Goal: Information Seeking & Learning: Learn about a topic

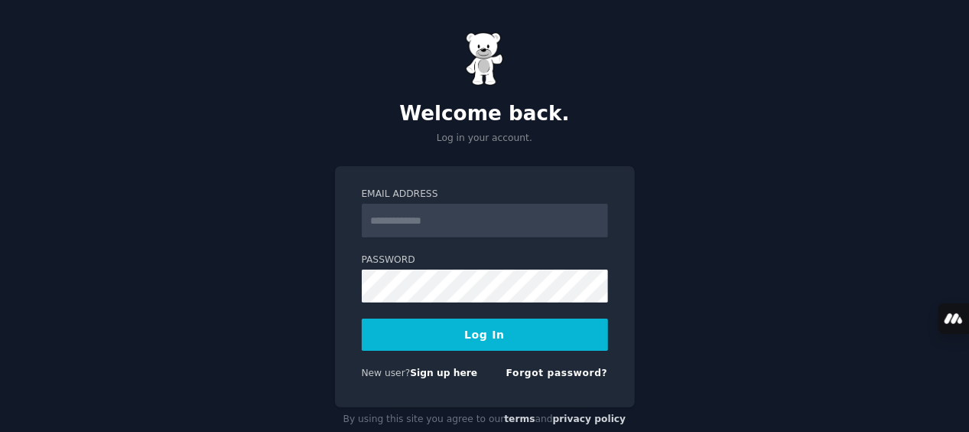
click at [620, 257] on div "Email Address Password Log In New user? Sign up here Forgot password?" at bounding box center [485, 286] width 300 height 241
click at [468, 213] on input "Email Address" at bounding box center [485, 221] width 246 height 34
type input "**********"
click at [488, 326] on button "Log In" at bounding box center [485, 334] width 246 height 32
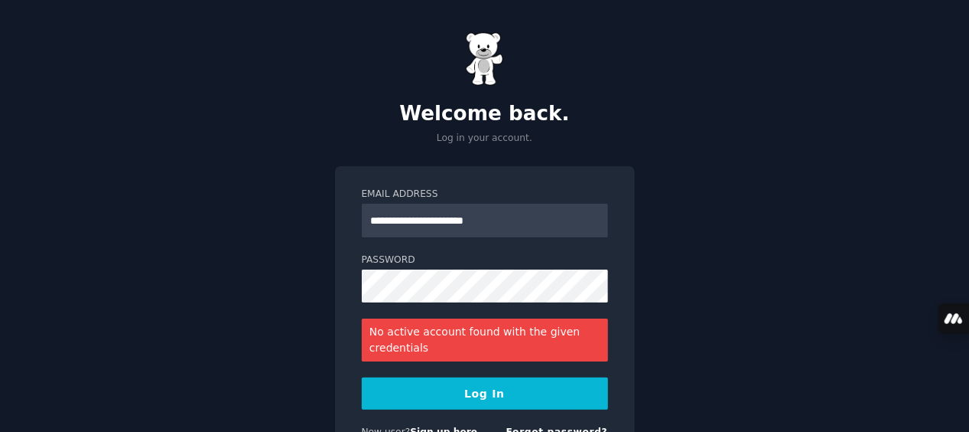
click at [521, 396] on button "Log In" at bounding box center [485, 393] width 246 height 32
click at [659, 334] on div "**********" at bounding box center [484, 261] width 969 height 522
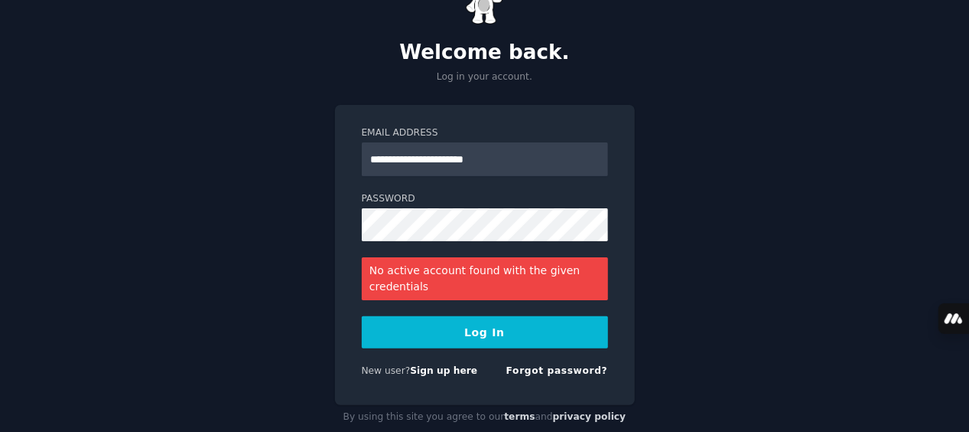
scroll to position [90, 0]
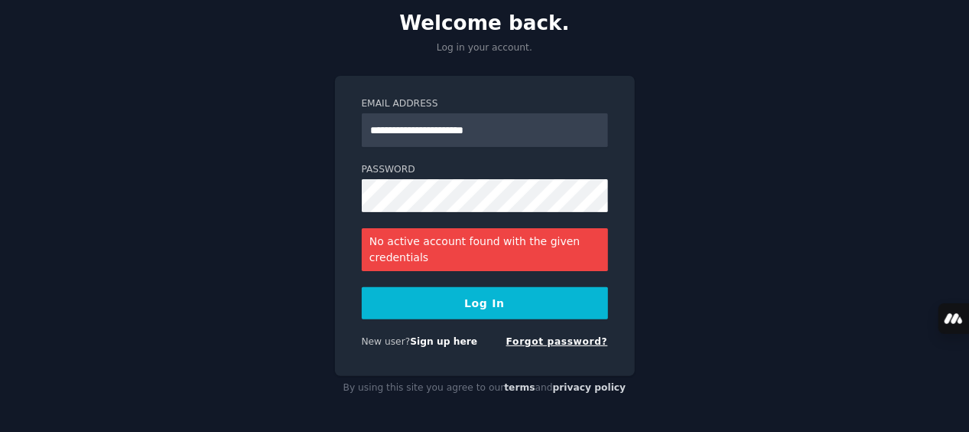
click at [572, 346] on link "Forgot password?" at bounding box center [558, 341] width 102 height 11
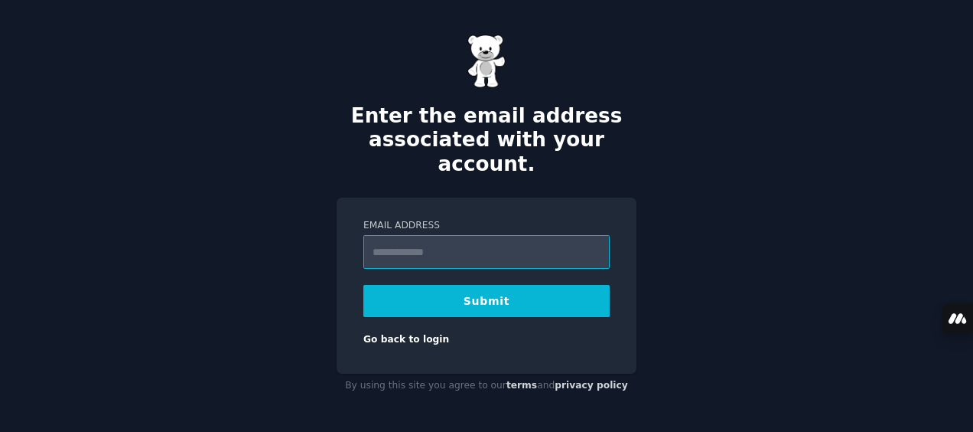
click at [402, 236] on input "Email Address" at bounding box center [486, 252] width 246 height 34
type input "**********"
click at [505, 288] on button "Submit" at bounding box center [486, 301] width 246 height 32
click at [497, 239] on input "Email Address" at bounding box center [486, 252] width 246 height 34
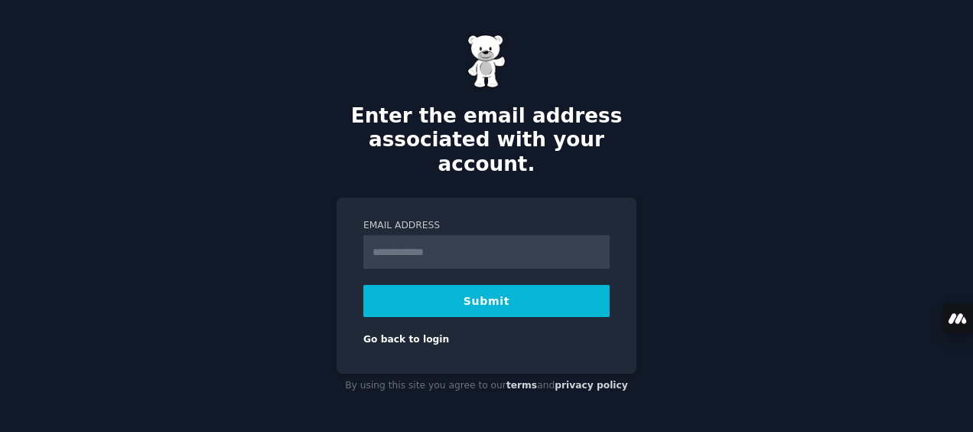
click at [396, 249] on input "Email Address" at bounding box center [486, 252] width 246 height 34
type input "**********"
click at [467, 288] on button "Submit" at bounding box center [486, 301] width 246 height 32
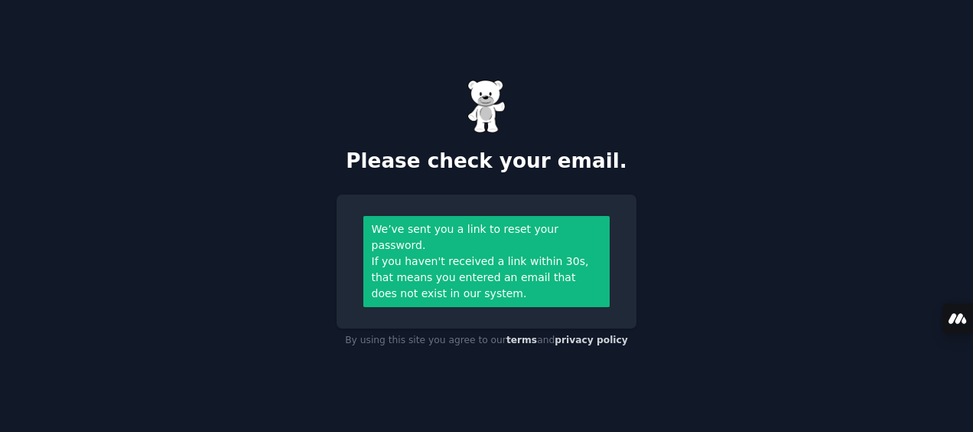
click at [473, 127] on img at bounding box center [487, 107] width 38 height 54
click at [484, 108] on img at bounding box center [487, 107] width 38 height 54
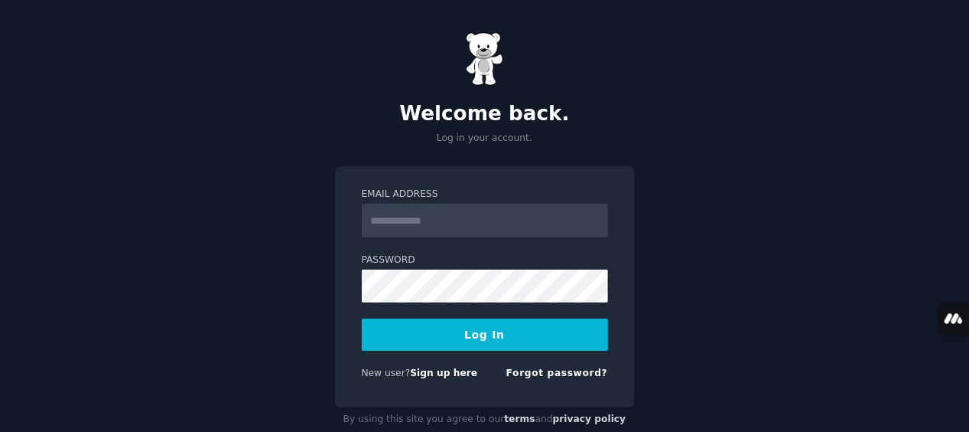
click at [156, 266] on div "Welcome back. Log in your account. Email Address Password Log In New user? Sign…" at bounding box center [484, 231] width 969 height 463
click at [441, 220] on input "Email Address" at bounding box center [485, 221] width 246 height 34
type input "**********"
click at [530, 329] on button "Log In" at bounding box center [485, 334] width 246 height 32
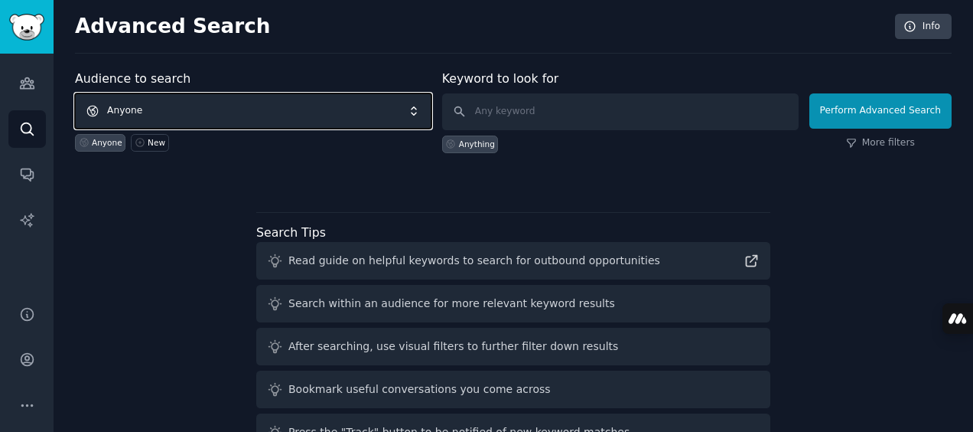
click at [422, 106] on span "Anyone" at bounding box center [253, 110] width 357 height 35
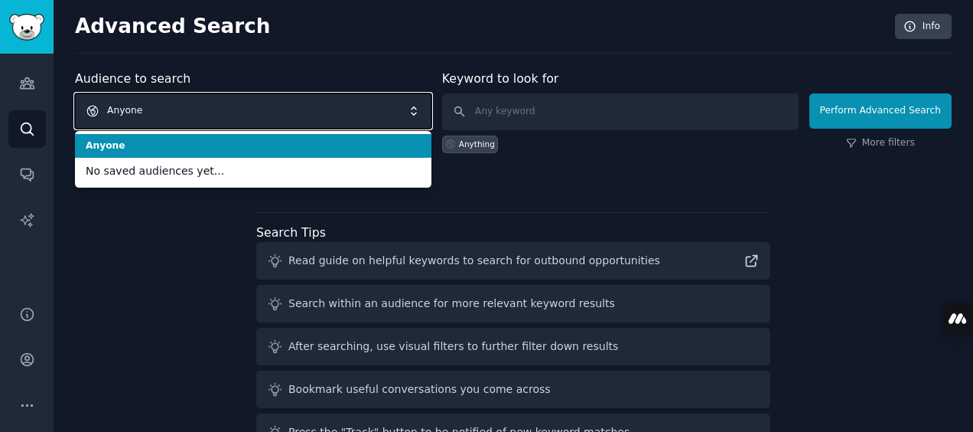
click at [580, 217] on div "Search Tips Read guide on helpful keywords to search for outbound opportunities…" at bounding box center [513, 353] width 514 height 282
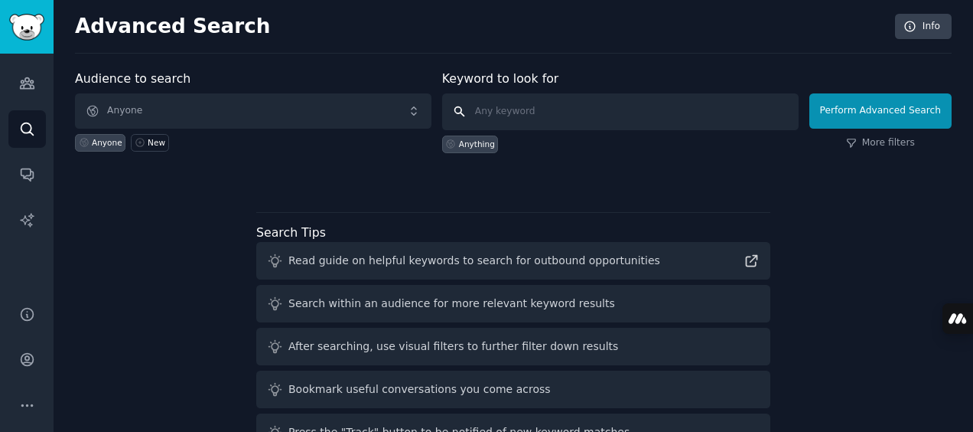
click at [615, 110] on input "text" at bounding box center [620, 111] width 357 height 37
click at [862, 332] on div "Audience to search Anyone Anyone New Keyword to look for Anything Perform Advan…" at bounding box center [513, 285] width 877 height 430
click at [572, 109] on input "text" at bounding box center [620, 111] width 357 height 37
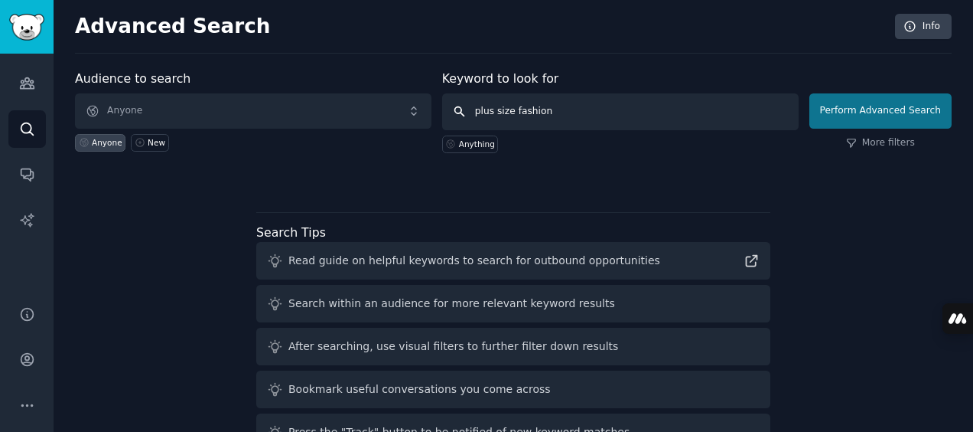
type input "plus size fashion"
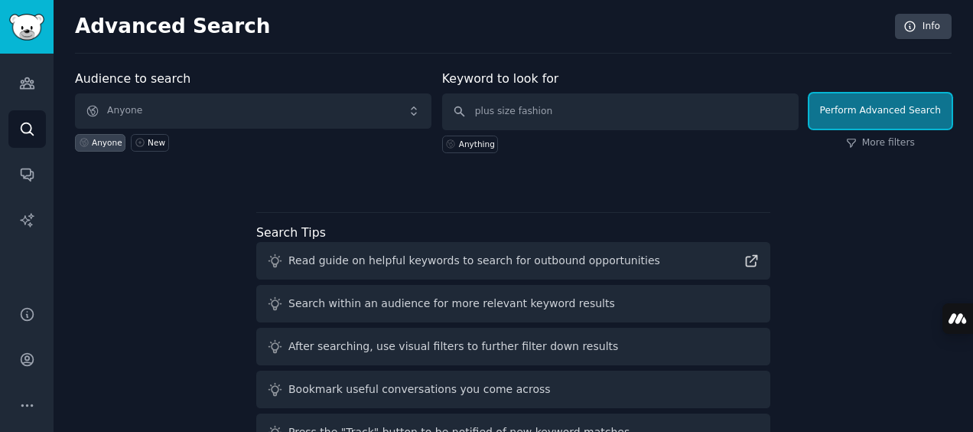
click at [883, 110] on button "Perform Advanced Search" at bounding box center [881, 110] width 142 height 35
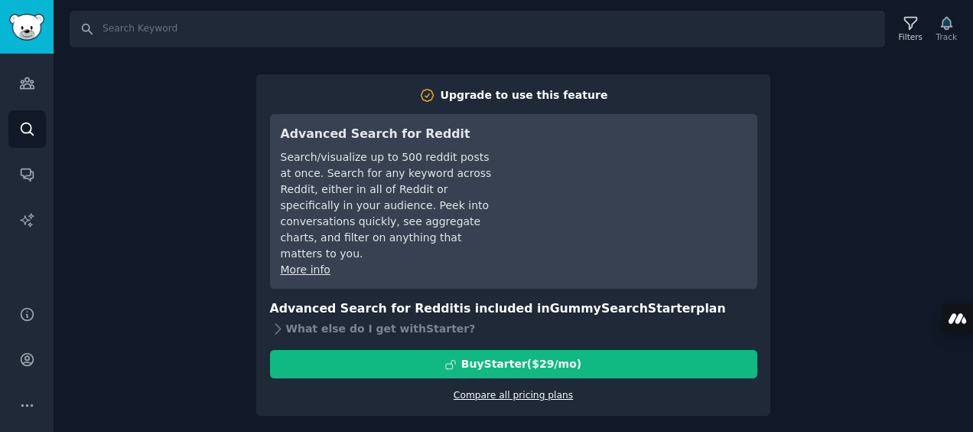
click at [538, 389] on link "Compare all pricing plans" at bounding box center [513, 394] width 119 height 11
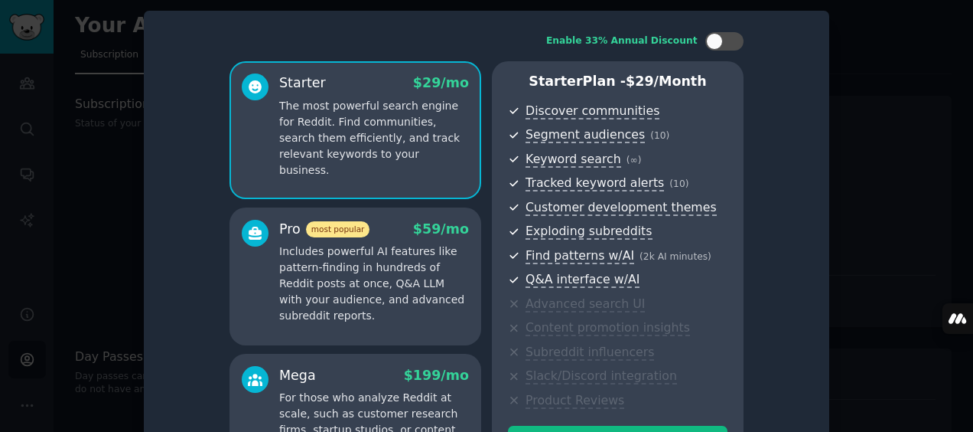
click at [912, 200] on div at bounding box center [486, 216] width 973 height 432
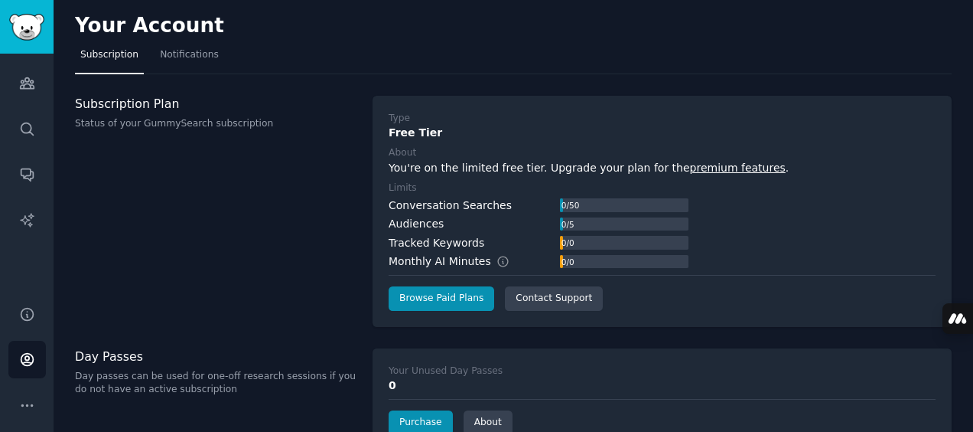
click at [337, 307] on div "Subscription Plan Status of your GummySearch subscription" at bounding box center [216, 211] width 282 height 231
click at [24, 365] on icon "Sidebar" at bounding box center [27, 360] width 12 height 12
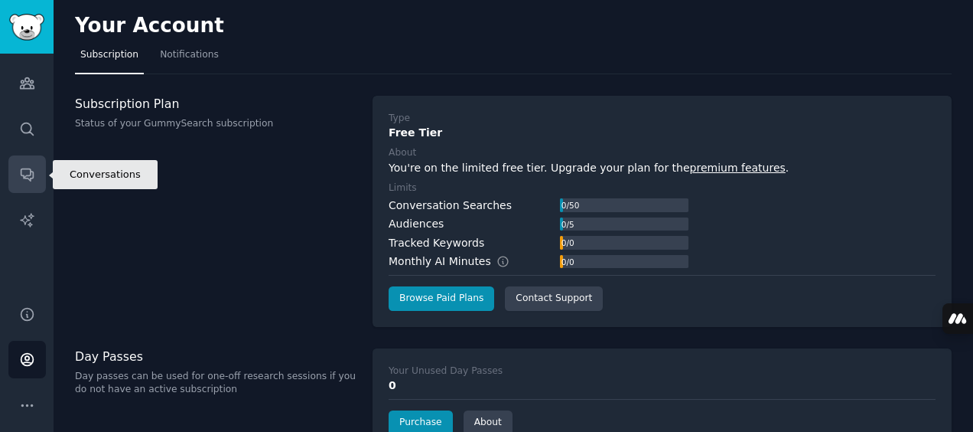
click at [37, 171] on link "Conversations" at bounding box center [26, 173] width 37 height 37
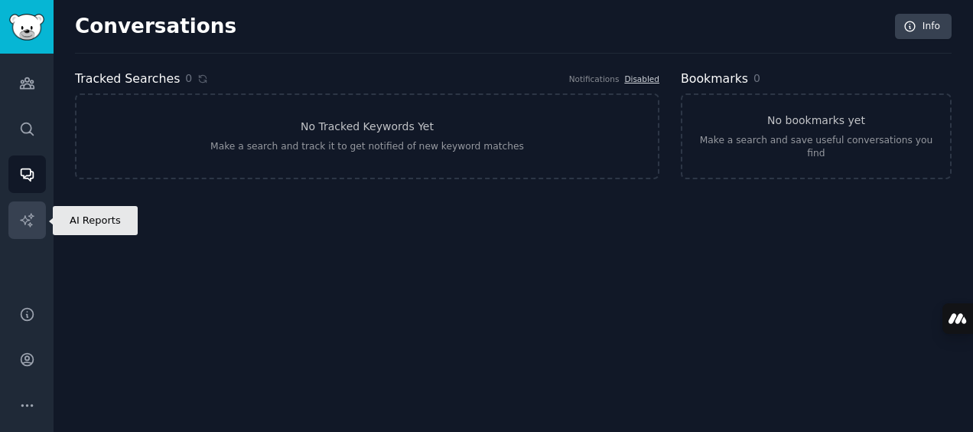
click at [25, 212] on icon "Sidebar" at bounding box center [27, 220] width 16 height 16
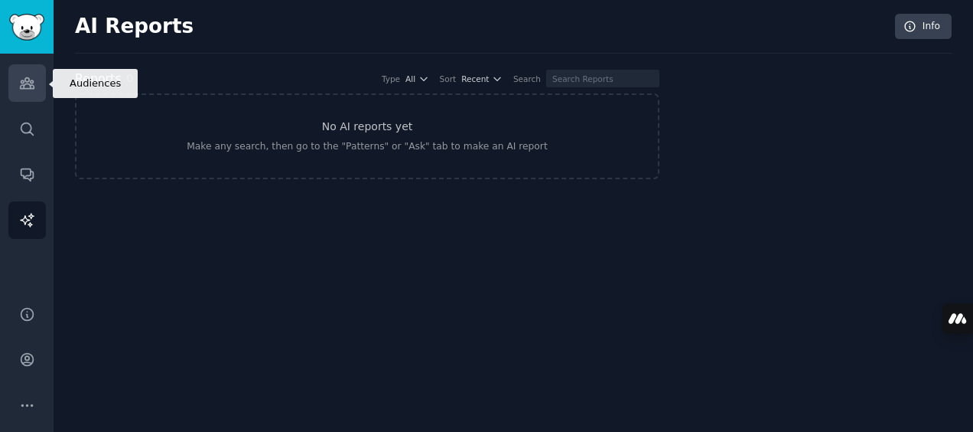
click at [30, 84] on icon "Sidebar" at bounding box center [27, 83] width 16 height 16
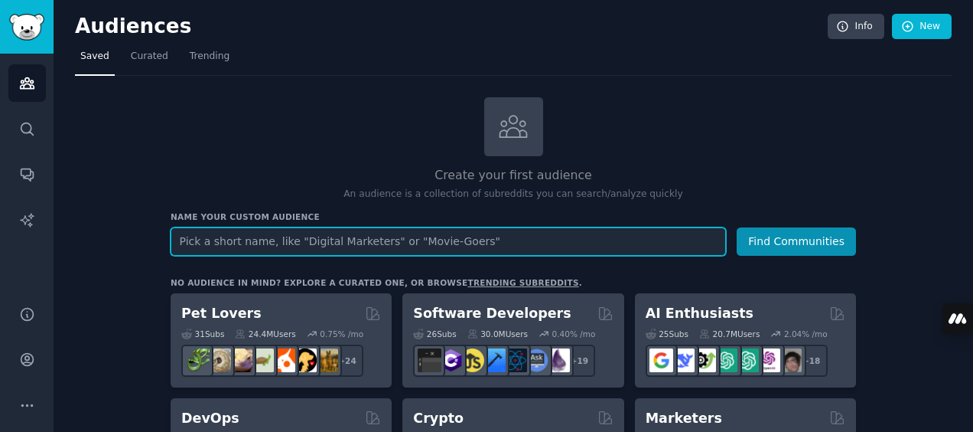
click at [653, 233] on input "text" at bounding box center [449, 241] width 556 height 28
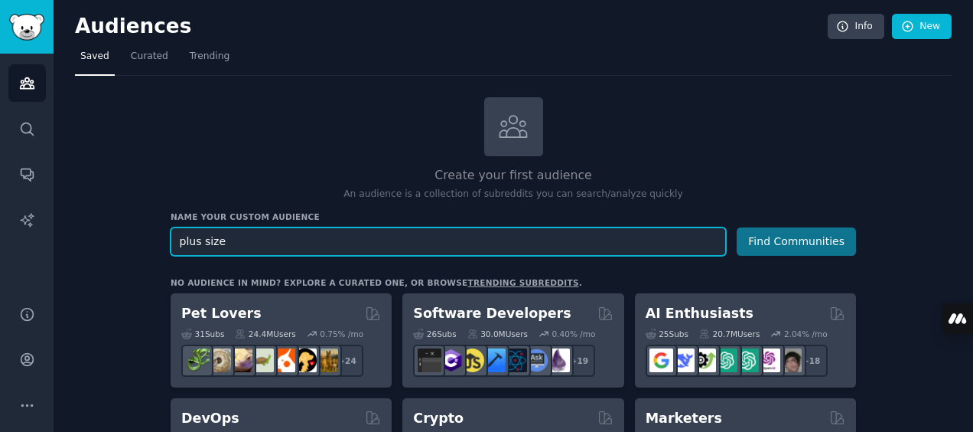
type input "plus size"
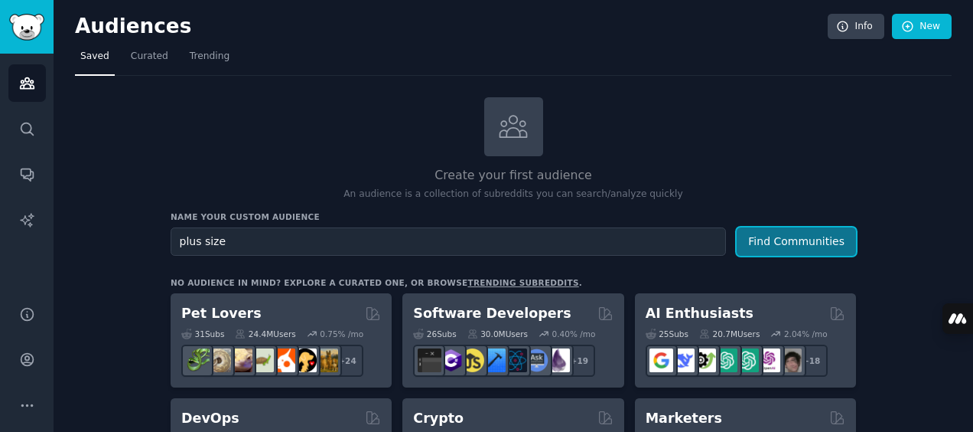
click at [827, 244] on button "Find Communities" at bounding box center [796, 241] width 119 height 28
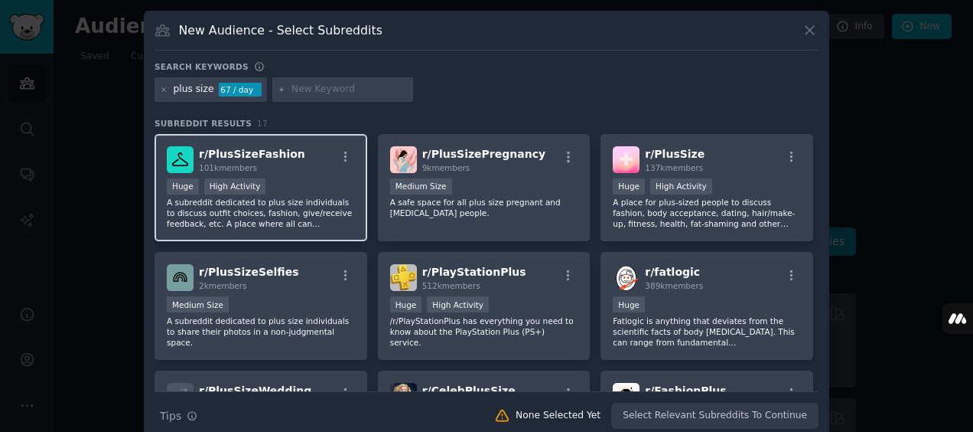
click at [325, 197] on p "A subreddit dedicated to plus size individuals to discuss outfit choices, fashi…" at bounding box center [261, 213] width 188 height 32
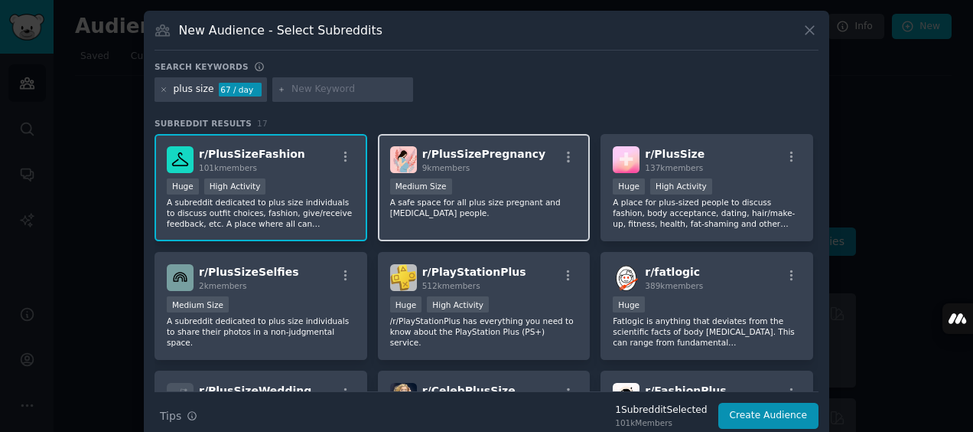
click at [500, 210] on p "A safe space for all plus size pregnant and [MEDICAL_DATA] people." at bounding box center [484, 207] width 188 height 21
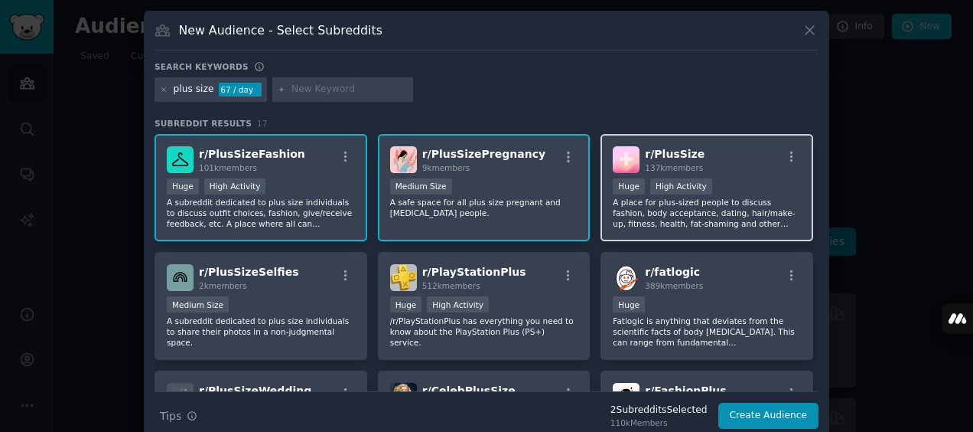
click at [733, 199] on p "A place for plus-sized people to discuss fashion, body acceptance, dating, hair…" at bounding box center [707, 213] width 188 height 32
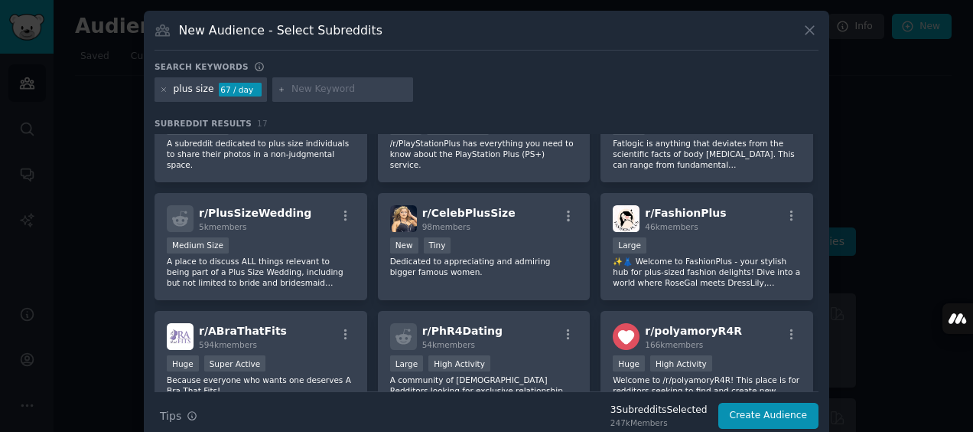
scroll to position [181, 0]
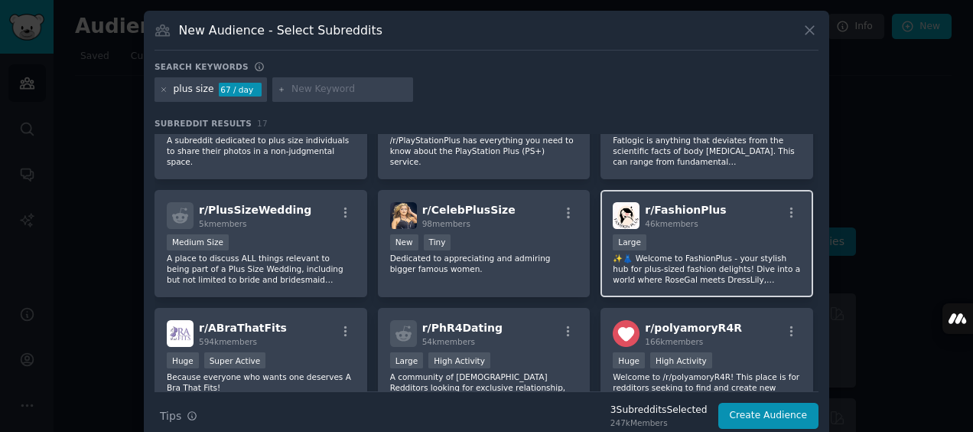
click at [704, 266] on p "✨👗 Welcome to FashionPlus - your stylish hub for plus-sized fashion delights! D…" at bounding box center [707, 269] width 188 height 32
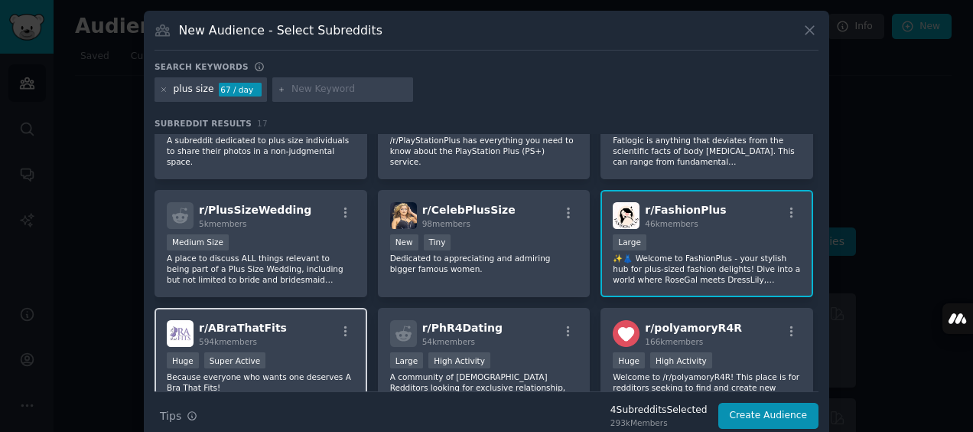
click at [301, 359] on div "Huge Super Active" at bounding box center [261, 361] width 188 height 19
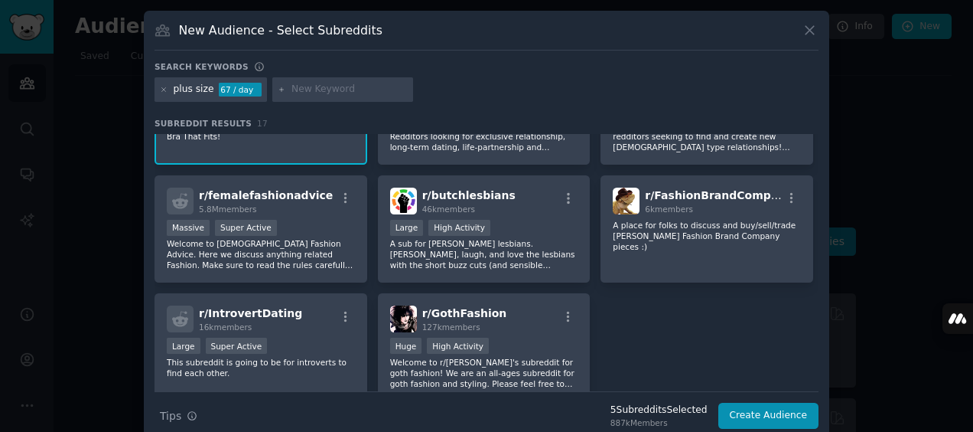
scroll to position [434, 0]
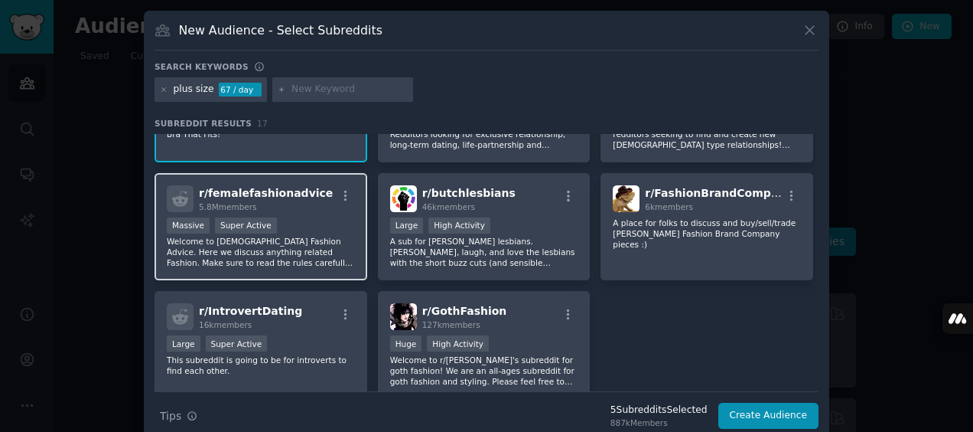
click at [298, 254] on p "Welcome to [DEMOGRAPHIC_DATA] Fashion Advice. Here we discuss anything related …" at bounding box center [261, 252] width 188 height 32
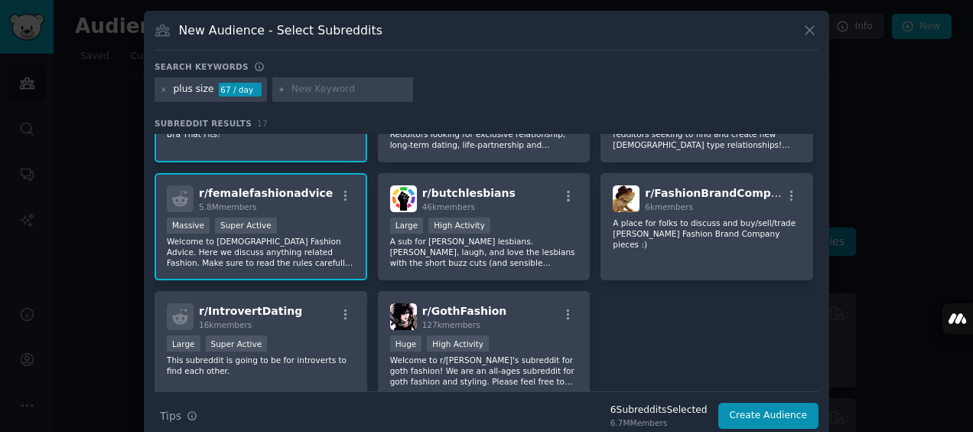
scroll to position [495, 0]
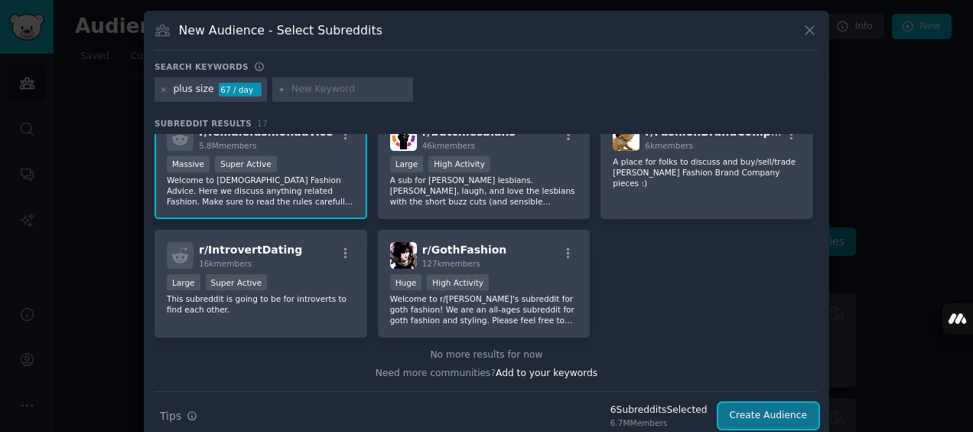
click at [798, 416] on button "Create Audience" at bounding box center [768, 415] width 101 height 26
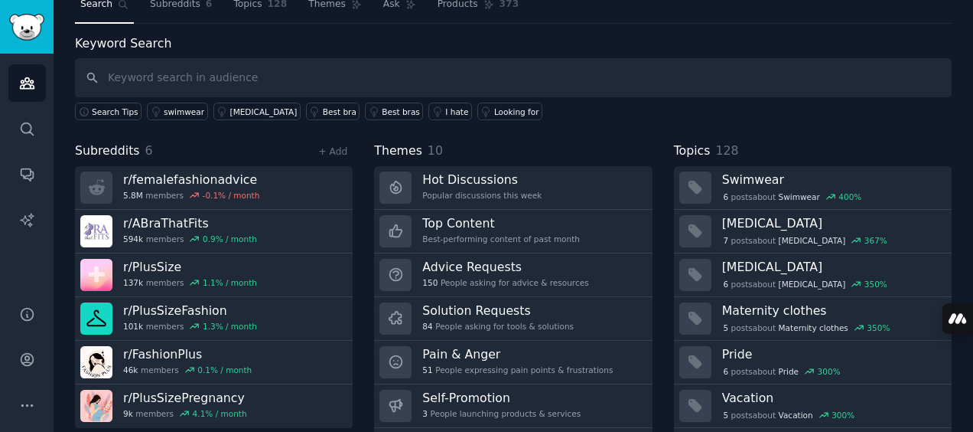
scroll to position [93, 0]
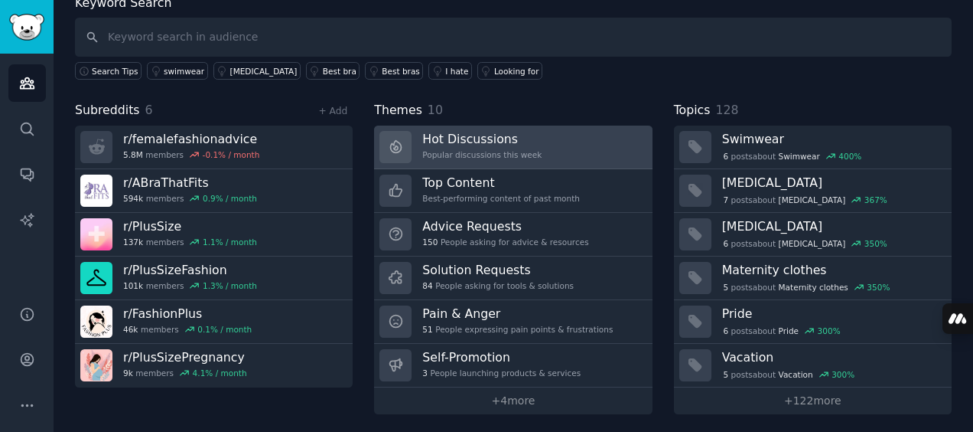
click at [516, 149] on div "Popular discussions this week" at bounding box center [481, 154] width 119 height 11
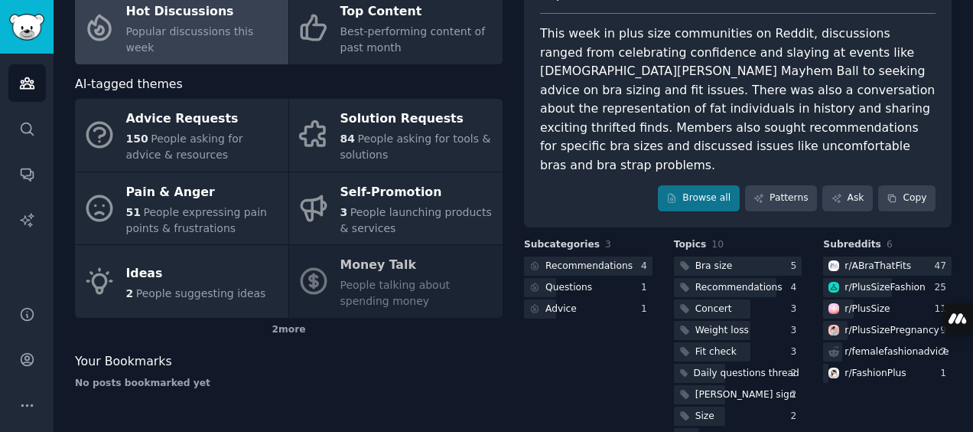
scroll to position [158, 0]
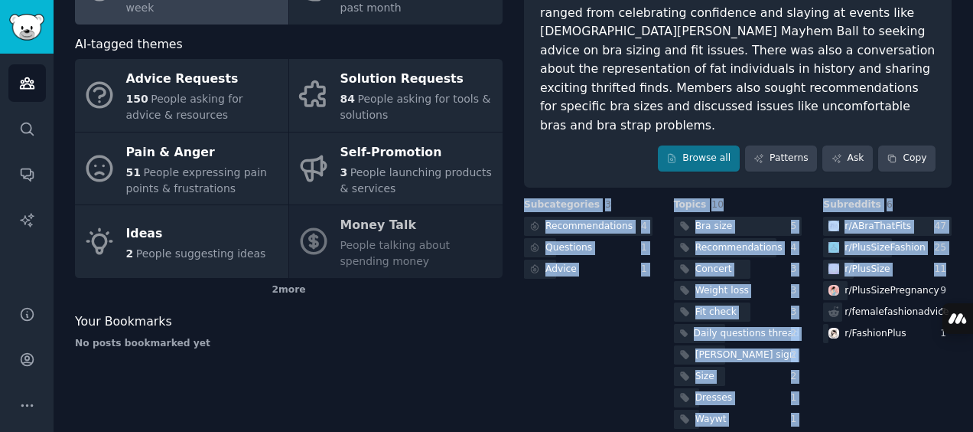
drag, startPoint x: 969, startPoint y: 268, endPoint x: 963, endPoint y: 145, distance: 122.5
click at [963, 145] on div "plus size Info Edit Share Add Search Subreddits 6 Topics 128 Themes Ask Product…" at bounding box center [514, 147] width 920 height 611
click at [960, 155] on div "plus size Info Edit Share Add Search Subreddits 6 Topics 128 Themes Ask Product…" at bounding box center [514, 147] width 920 height 611
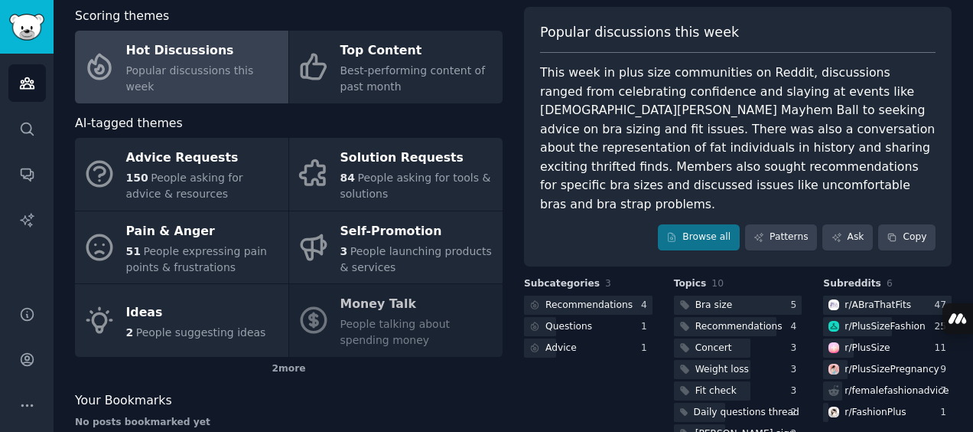
scroll to position [77, 0]
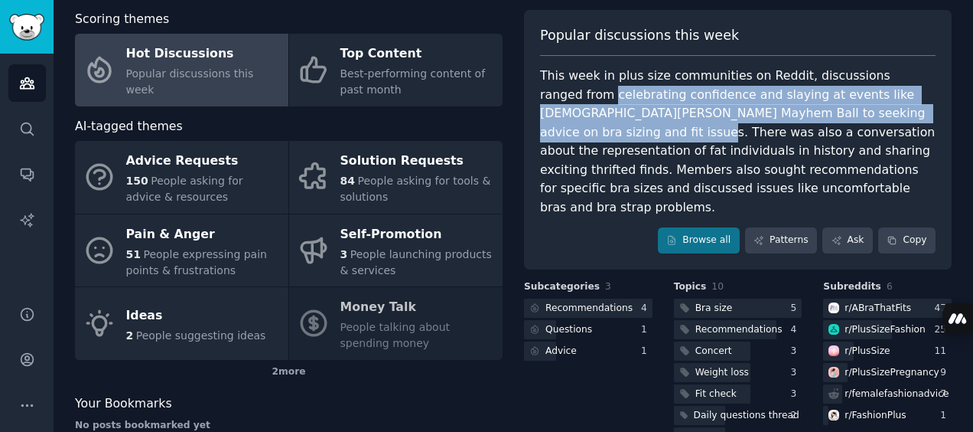
drag, startPoint x: 968, startPoint y: 105, endPoint x: 970, endPoint y: 77, distance: 27.6
click at [970, 77] on main "plus size Info Edit Share Add Search Subreddits 6 Topics 128 Themes Ask Product…" at bounding box center [514, 216] width 920 height 432
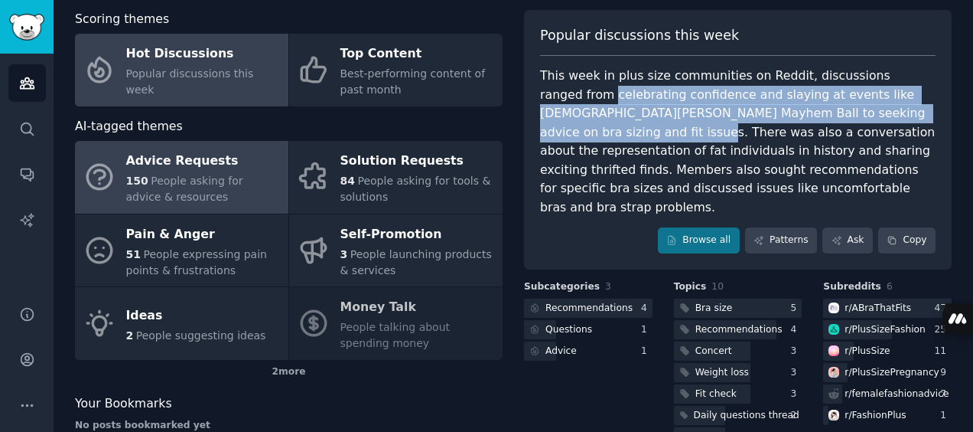
click at [210, 191] on div "150 People asking for advice & resources" at bounding box center [203, 189] width 155 height 32
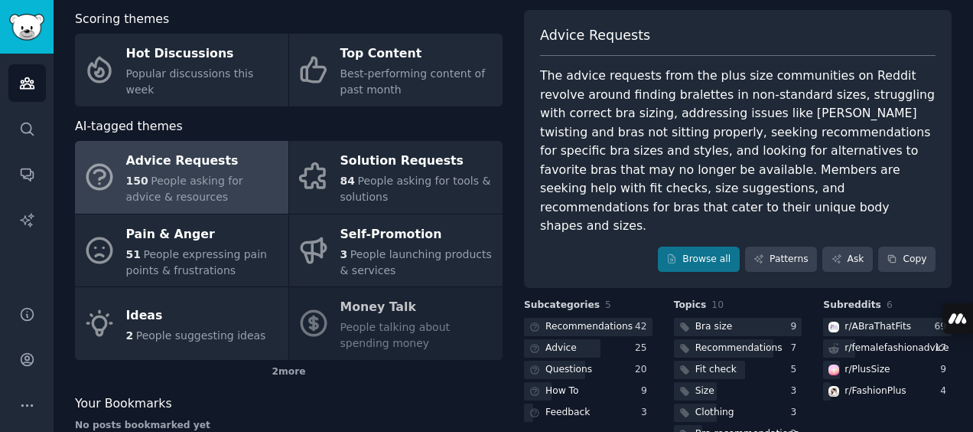
scroll to position [158, 0]
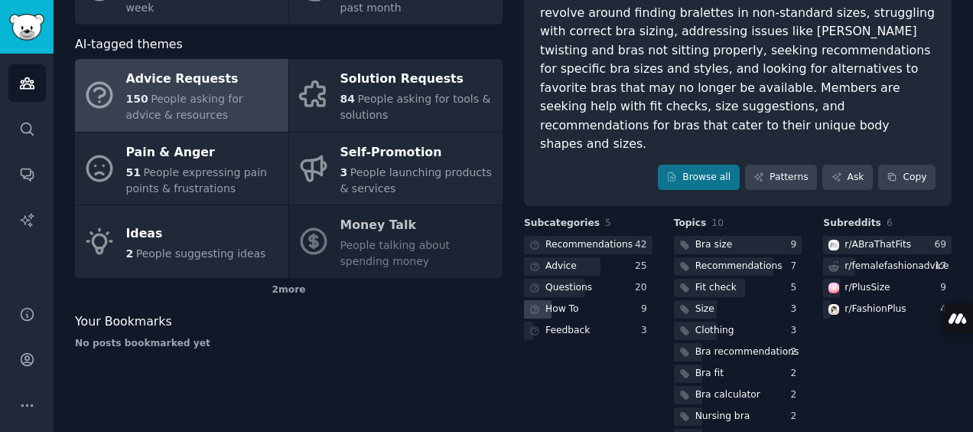
click at [563, 302] on div "How To" at bounding box center [563, 309] width 34 height 14
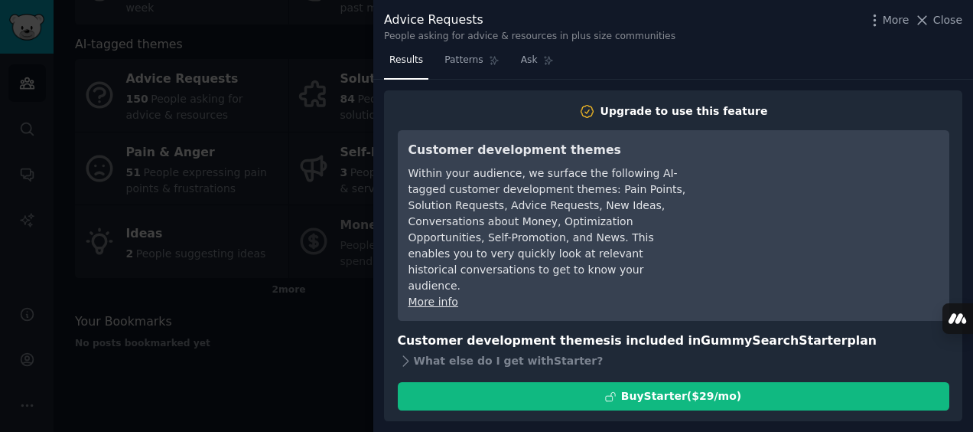
click at [331, 357] on div at bounding box center [486, 216] width 973 height 432
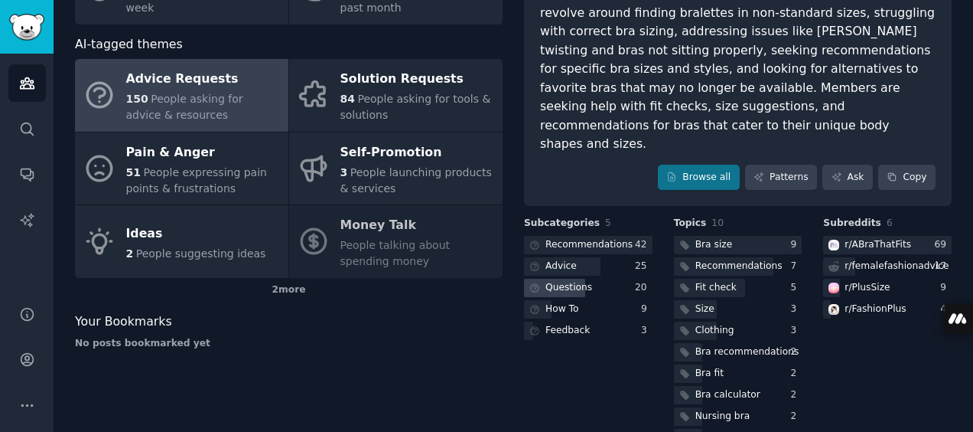
click at [578, 281] on div "Questions" at bounding box center [569, 288] width 47 height 14
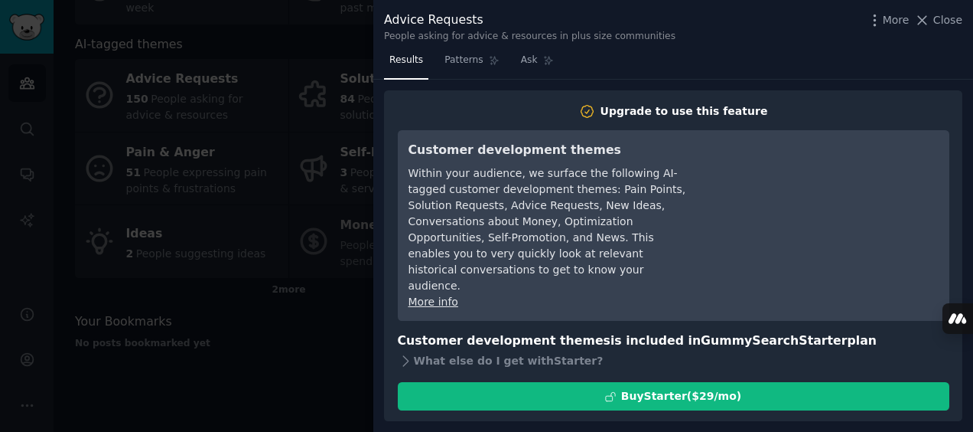
click at [349, 344] on div at bounding box center [486, 216] width 973 height 432
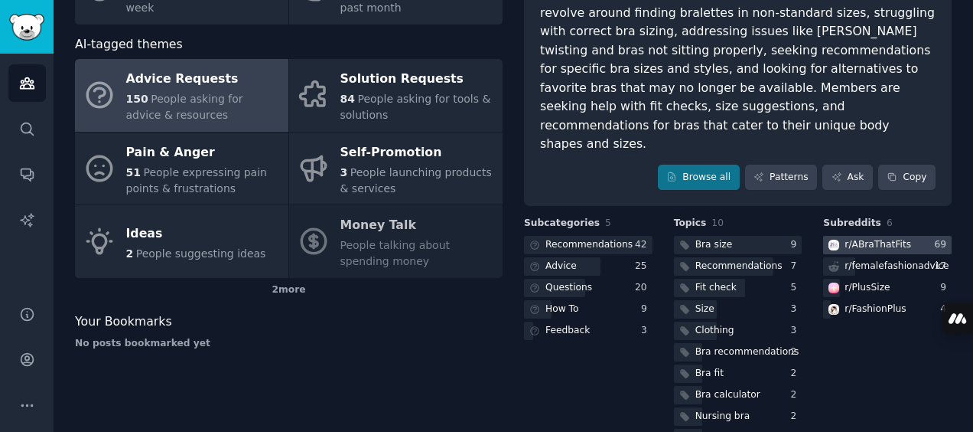
click at [898, 238] on div "r/ ABraThatFits" at bounding box center [878, 245] width 67 height 14
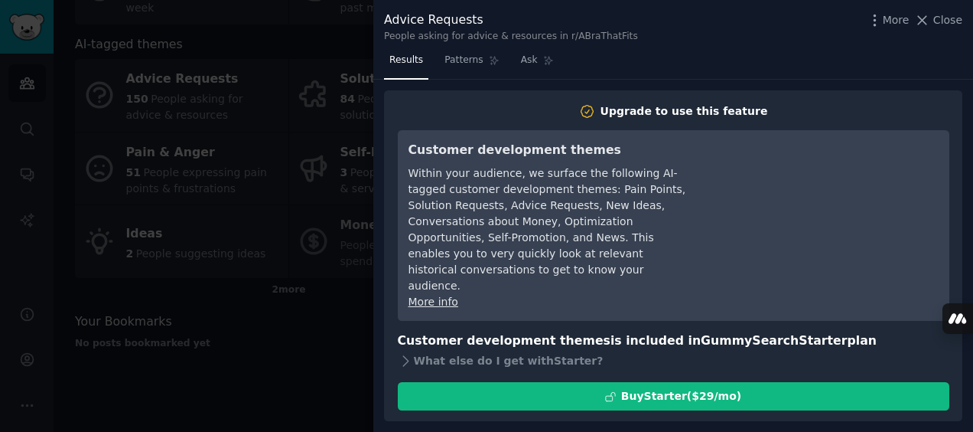
click at [380, 374] on div "Results Patterns Ask Upgrade to use this feature Customer development themes Wi…" at bounding box center [673, 239] width 600 height 383
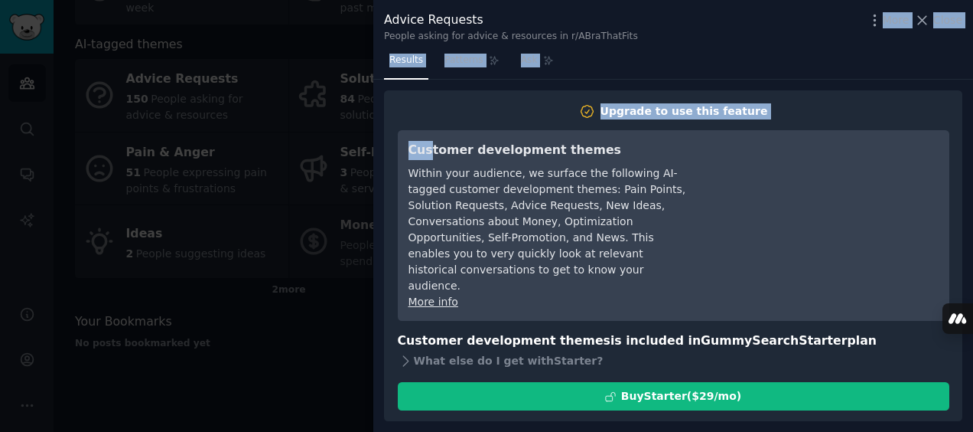
drag, startPoint x: 427, startPoint y: 152, endPoint x: 852, endPoint y: 15, distance: 446.7
click at [852, 15] on div "Advice Requests People asking for advice & resources in r/ABraThatFits More Clo…" at bounding box center [673, 216] width 600 height 432
click at [956, 21] on span "Close" at bounding box center [947, 20] width 29 height 16
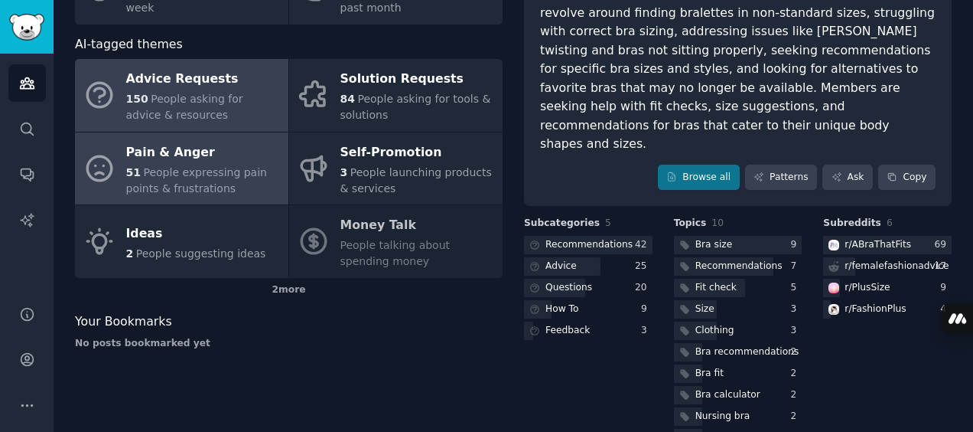
click at [258, 165] on div "51 People expressing pain points & frustrations" at bounding box center [203, 181] width 155 height 32
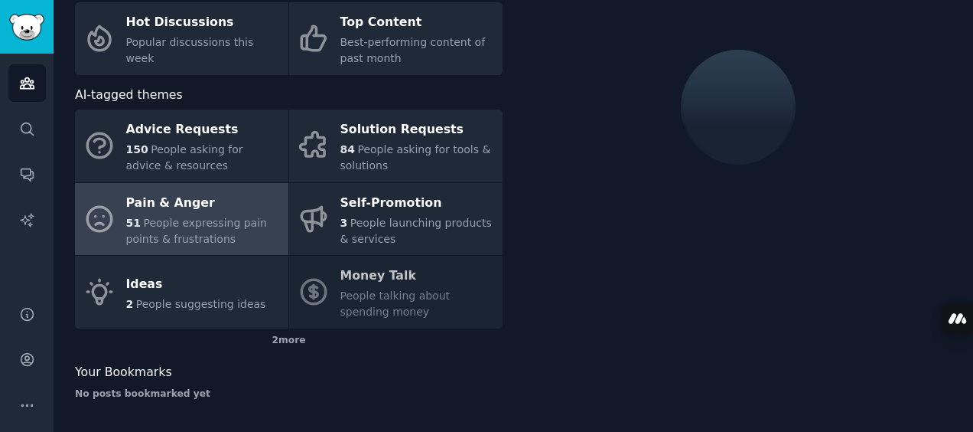
scroll to position [140, 0]
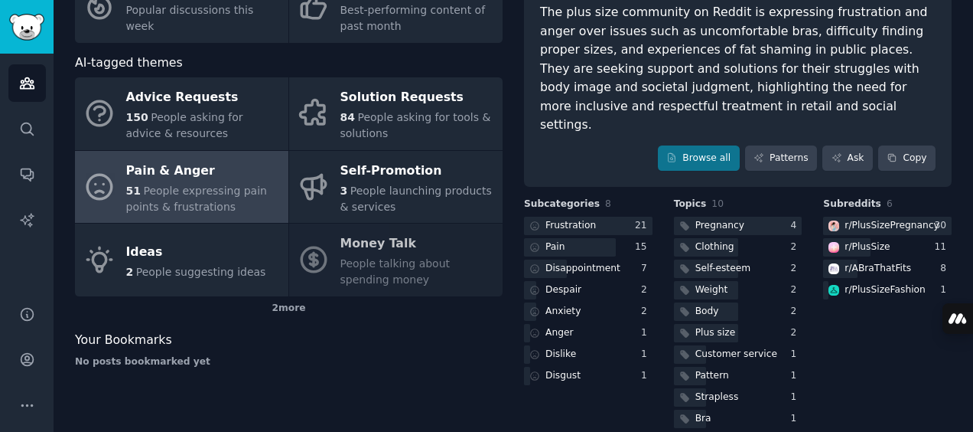
click at [854, 361] on div "Subreddits 6 r/ PlusSizePregnancy 30 r/ PlusSize 11 r/ ABraThatFits 8 r/ PlusSi…" at bounding box center [887, 313] width 129 height 233
click at [290, 311] on div "2 more" at bounding box center [289, 308] width 428 height 24
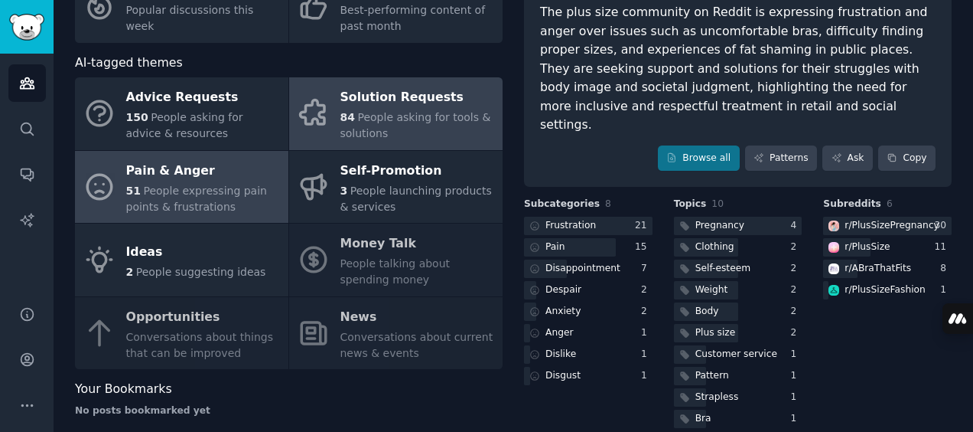
click at [398, 130] on div "84 People asking for tools & solutions" at bounding box center [417, 125] width 155 height 32
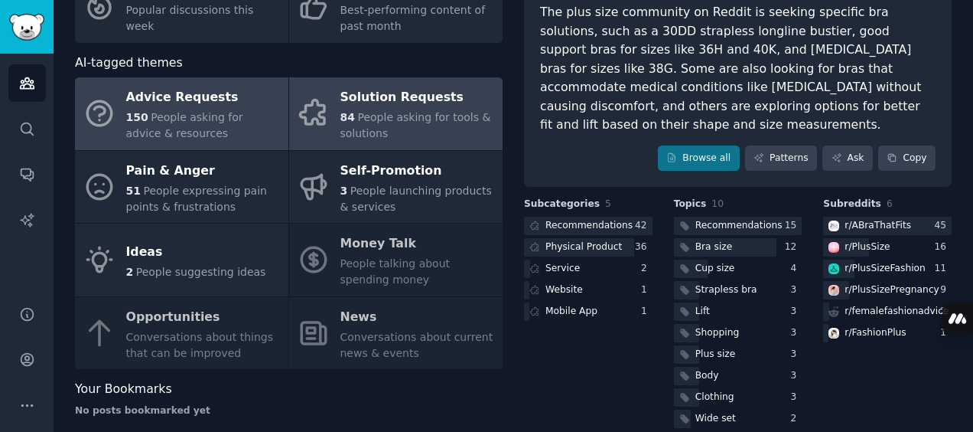
click at [205, 111] on span "People asking for advice & resources" at bounding box center [184, 125] width 117 height 28
